Goal: Find specific page/section: Find specific page/section

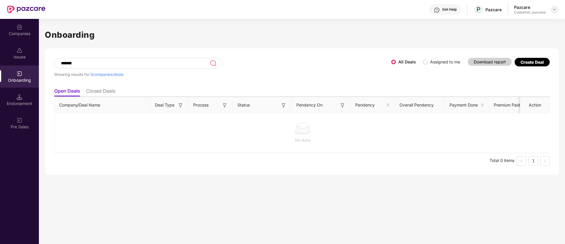
click at [555, 10] on img at bounding box center [554, 9] width 5 height 5
click at [527, 36] on div "Switch Partner" at bounding box center [527, 34] width 77 height 11
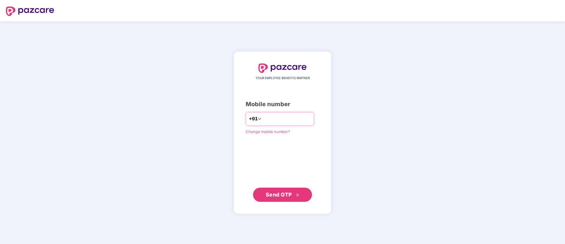
click at [309, 120] on input "number" at bounding box center [287, 118] width 48 height 9
type input "**********"
click at [296, 194] on icon "double-right" at bounding box center [298, 195] width 4 height 4
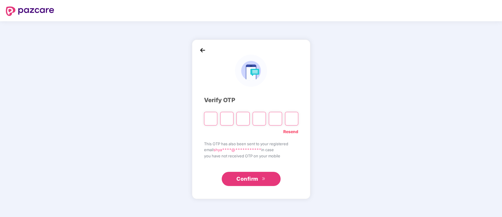
type input "*"
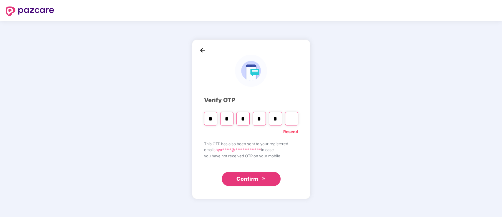
type input "*"
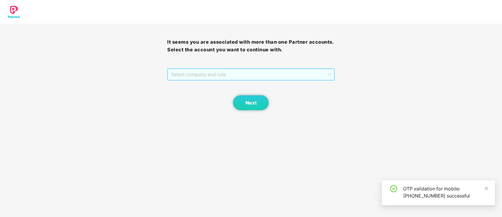
click at [195, 73] on span "Select company and role" at bounding box center [251, 74] width 160 height 11
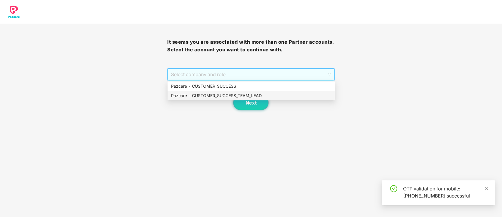
click at [208, 86] on div "Pazcare - CUSTOMER_SUCCESS" at bounding box center [251, 86] width 160 height 6
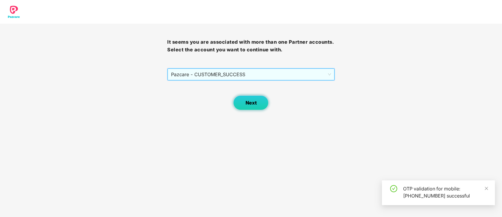
click at [266, 104] on button "Next" at bounding box center [250, 102] width 35 height 15
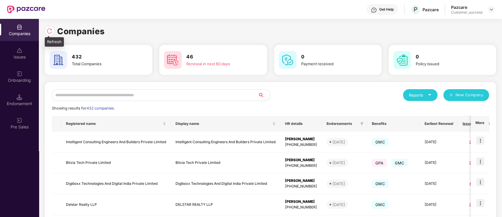
click at [52, 33] on img at bounding box center [50, 31] width 6 height 6
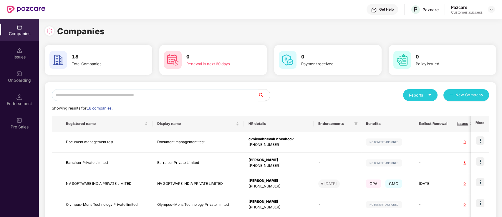
click at [147, 94] on input "text" at bounding box center [155, 95] width 207 height 12
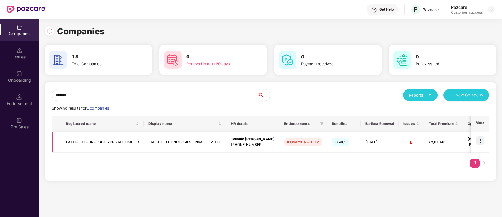
type input "*******"
click at [482, 141] on img at bounding box center [481, 140] width 8 height 8
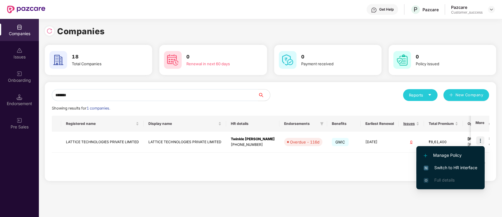
click at [474, 169] on span "Switch to HR interface" at bounding box center [451, 167] width 54 height 6
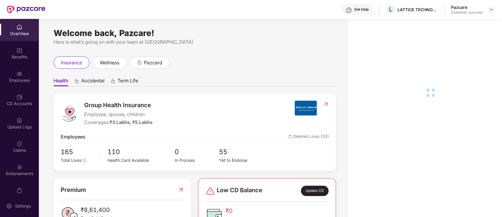
click at [19, 82] on div "Employees" at bounding box center [19, 80] width 39 height 6
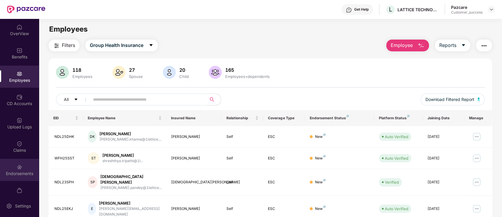
click at [6, 178] on div "Endorsements" at bounding box center [19, 170] width 39 height 22
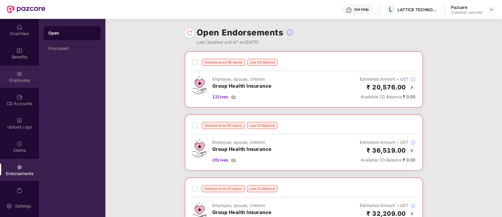
click at [21, 76] on img at bounding box center [20, 74] width 6 height 6
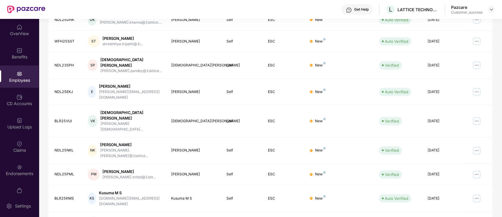
scroll to position [145, 0]
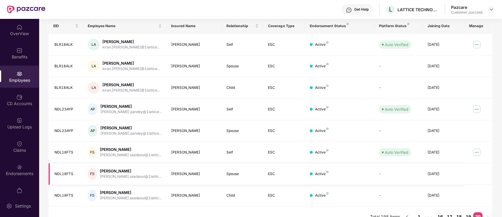
scroll to position [102, 0]
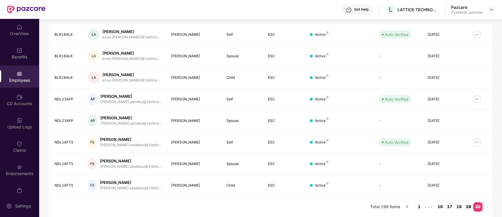
click at [468, 206] on link "19" at bounding box center [468, 206] width 9 height 9
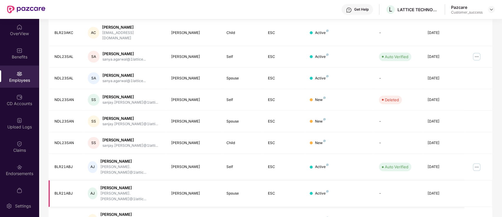
scroll to position [145, 0]
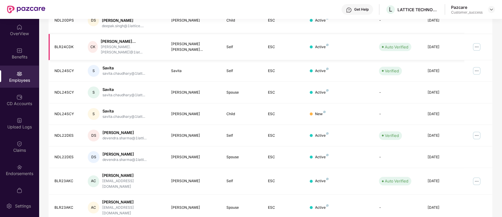
scroll to position [0, 0]
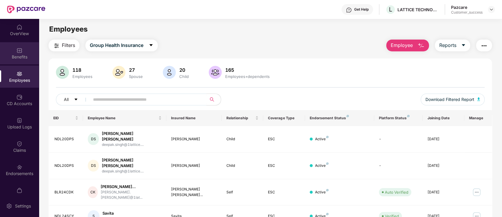
click at [18, 55] on div "Benefits" at bounding box center [19, 57] width 39 height 6
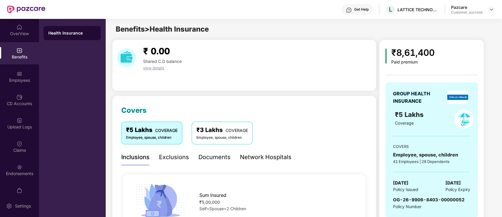
click at [200, 162] on div "Documents" at bounding box center [215, 157] width 32 height 16
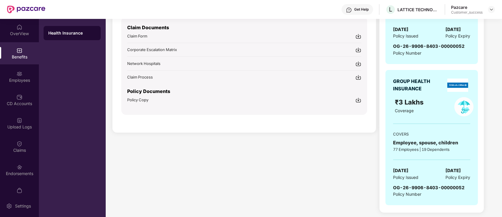
scroll to position [154, 0]
click at [141, 97] on span "Policy Copy" at bounding box center [137, 99] width 21 height 5
click at [19, 165] on img at bounding box center [20, 167] width 6 height 6
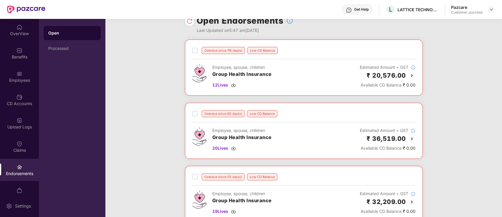
scroll to position [0, 0]
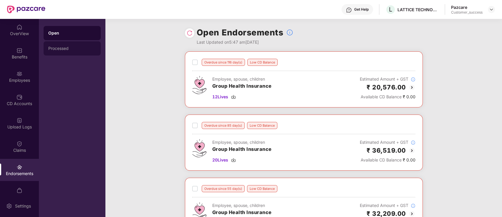
click at [75, 46] on div "Processed" at bounding box center [72, 48] width 48 height 5
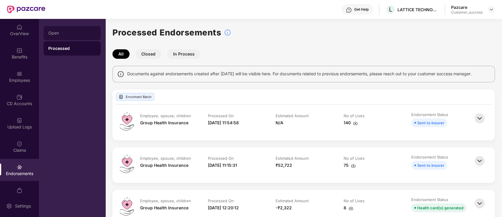
click at [74, 35] on div "Open" at bounding box center [72, 33] width 48 height 5
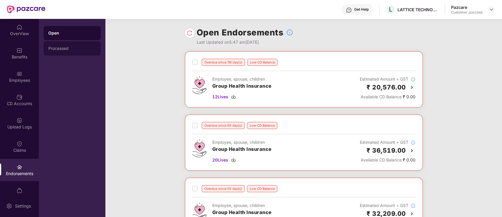
click at [75, 50] on div "Processed" at bounding box center [72, 48] width 48 height 5
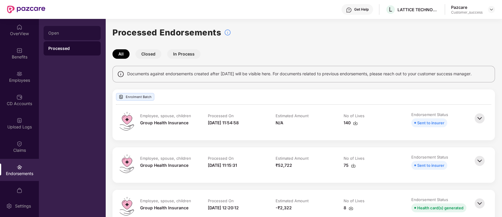
click at [62, 31] on div "Open" at bounding box center [72, 33] width 48 height 5
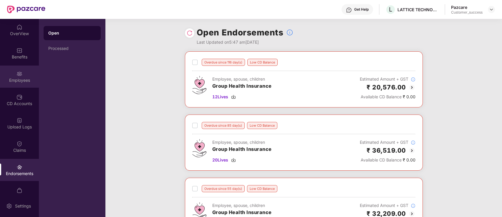
click at [18, 80] on div "Employees" at bounding box center [19, 80] width 39 height 6
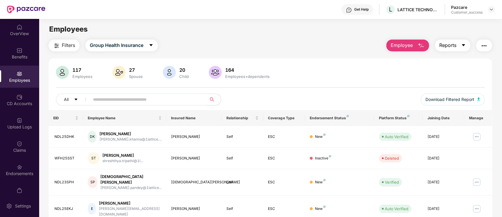
click at [455, 43] on span "Reports" at bounding box center [448, 45] width 17 height 7
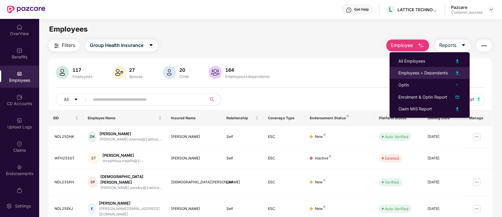
click at [440, 72] on div "Employees + Dependents" at bounding box center [424, 73] width 50 height 6
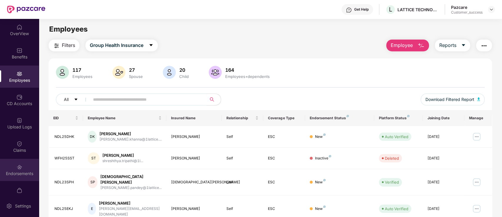
click at [19, 168] on img at bounding box center [20, 167] width 6 height 6
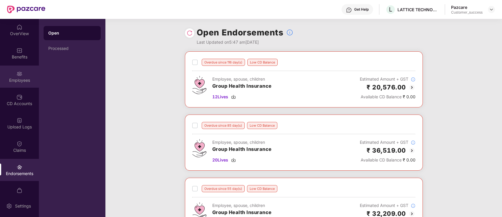
click at [19, 86] on div "Employees" at bounding box center [19, 76] width 39 height 22
